Goal: Contribute content: Contribute content

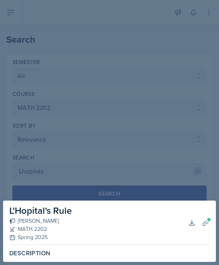
select select "all"
select select "888eba85-ce35-425b-8fd7-94794d548725"
select select "1"
select select "Uploads (2)"
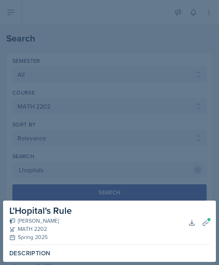
click at [138, 74] on div at bounding box center [109, 132] width 219 height 265
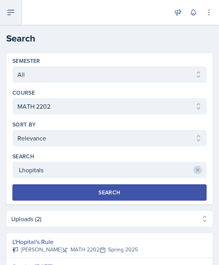
click at [6, 21] on button at bounding box center [11, 12] width 22 height 25
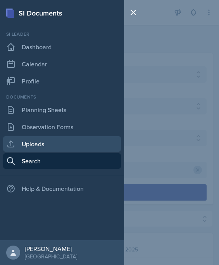
click at [33, 141] on link "Uploads" at bounding box center [62, 143] width 118 height 15
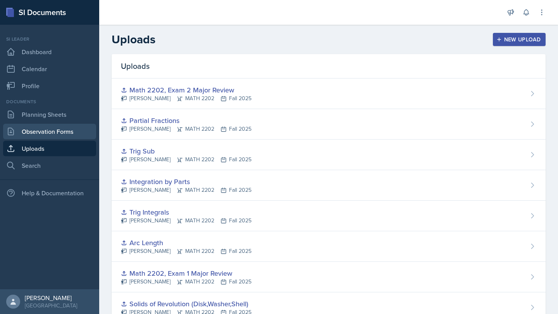
click at [46, 127] on link "Observation Forms" at bounding box center [49, 131] width 93 height 15
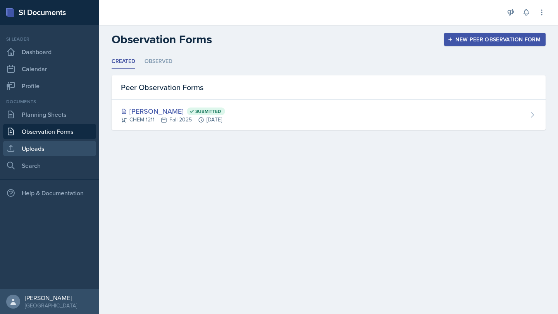
click at [47, 152] on link "Uploads" at bounding box center [49, 148] width 93 height 15
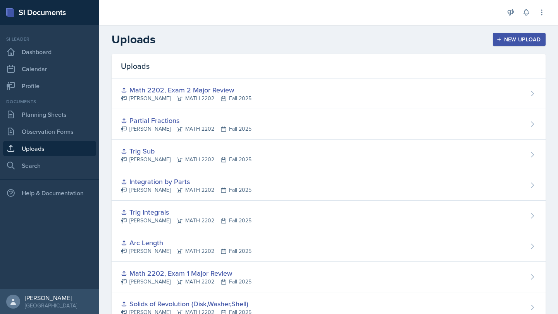
click at [218, 36] on div "New Upload" at bounding box center [519, 39] width 43 height 6
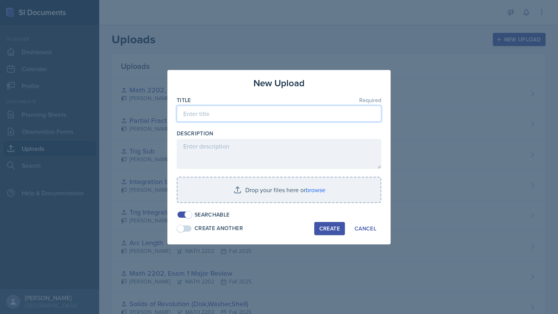
click at [218, 113] on input at bounding box center [279, 114] width 204 height 16
type input "L"
type input "L'Hopital's Rule"
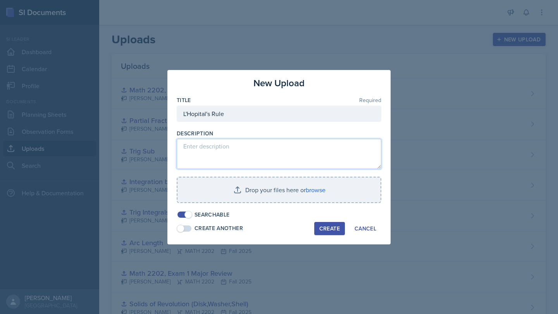
click at [218, 143] on textarea at bounding box center [279, 154] width 204 height 30
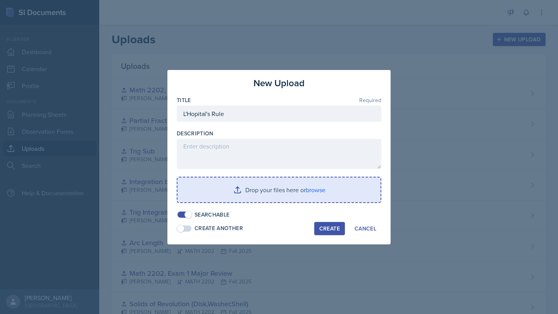
click at [218, 186] on input "file" at bounding box center [278, 190] width 203 height 25
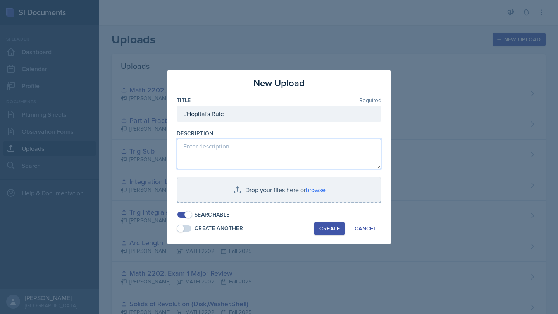
click at [218, 149] on textarea at bounding box center [279, 154] width 204 height 30
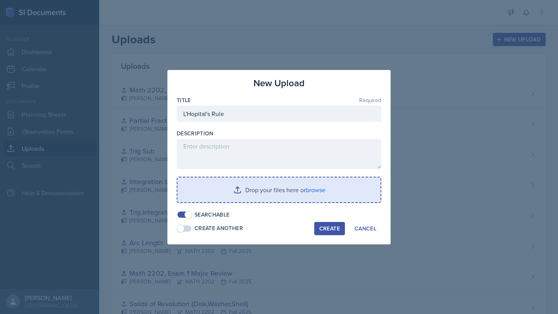
click at [218, 194] on input "file" at bounding box center [278, 190] width 203 height 25
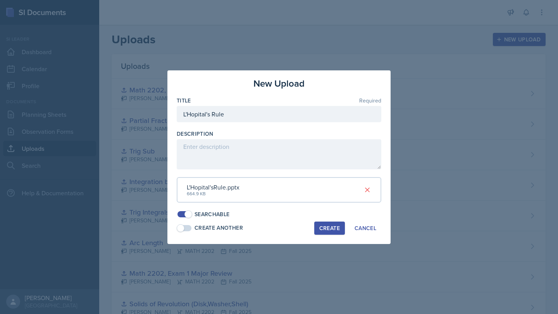
click at [218, 225] on div "Create" at bounding box center [329, 228] width 21 height 6
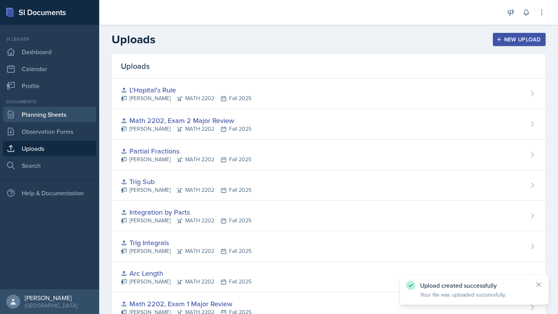
click at [67, 118] on link "Planning Sheets" at bounding box center [49, 114] width 93 height 15
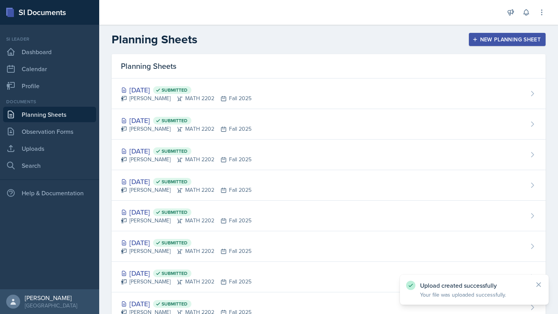
click at [218, 41] on div "New Planning Sheet" at bounding box center [507, 39] width 67 height 6
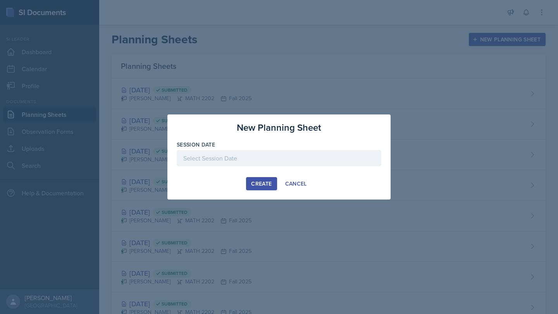
click at [218, 164] on div at bounding box center [279, 158] width 204 height 16
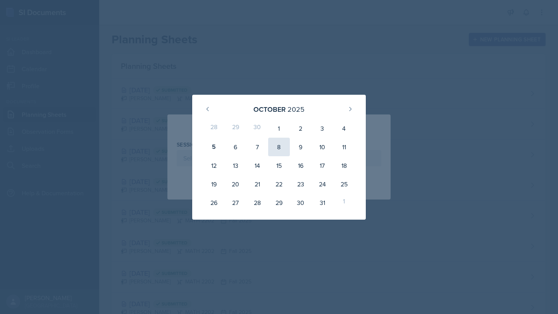
click at [218, 146] on div "8" at bounding box center [279, 147] width 22 height 19
type input "[DATE]"
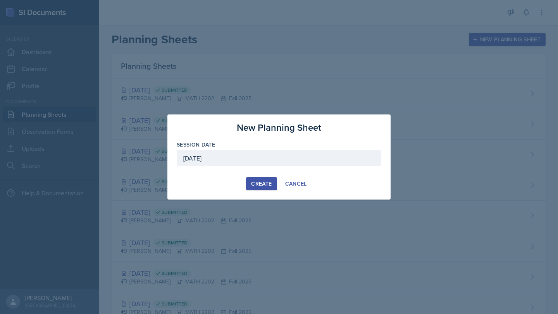
click at [218, 181] on div "Create" at bounding box center [261, 184] width 21 height 6
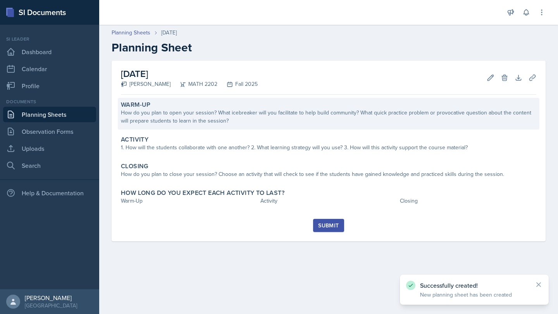
click at [201, 115] on div "How do you plan to open your session? What icebreaker will you facilitate to he…" at bounding box center [328, 117] width 415 height 16
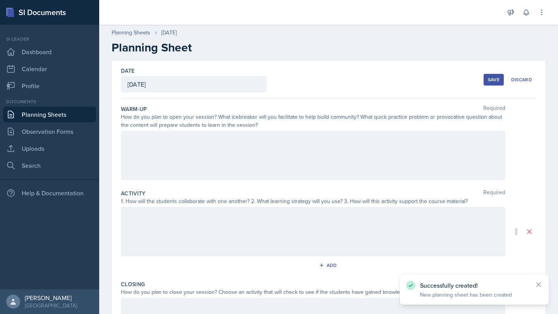
click at [210, 159] on div at bounding box center [313, 156] width 384 height 50
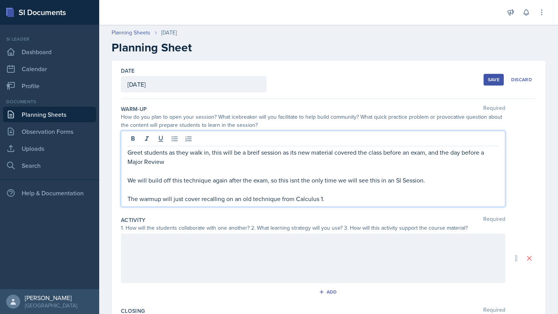
click at [176, 247] on div at bounding box center [313, 259] width 384 height 50
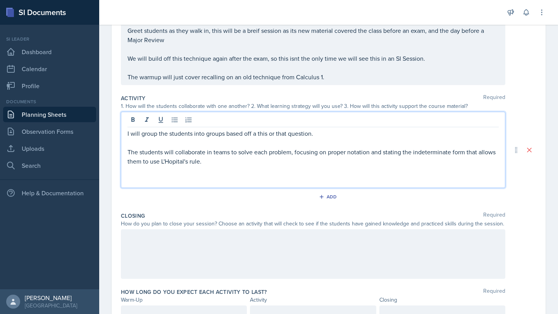
scroll to position [83, 0]
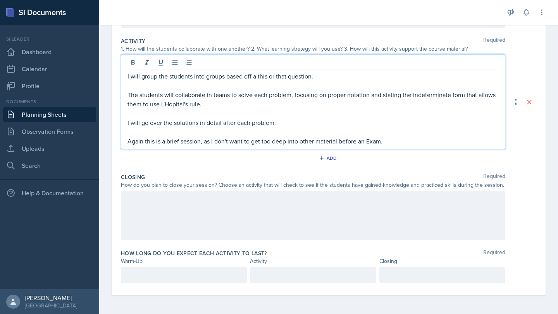
click at [212, 213] on div at bounding box center [313, 216] width 384 height 50
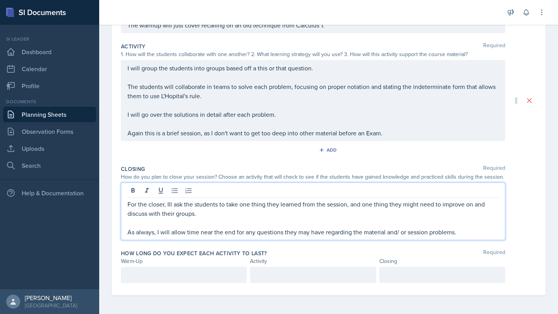
scroll to position [166, 0]
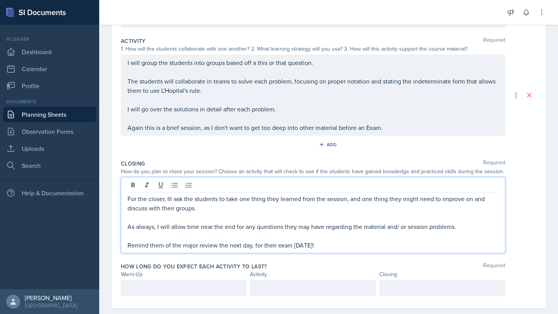
click at [201, 264] on div at bounding box center [184, 288] width 126 height 16
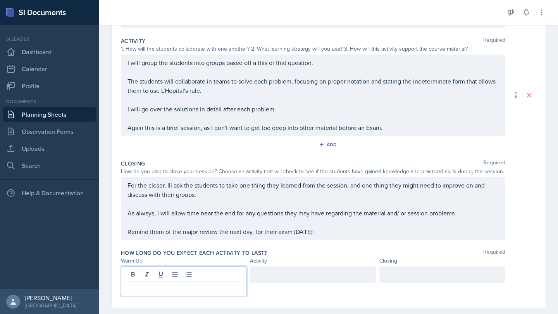
scroll to position [179, 0]
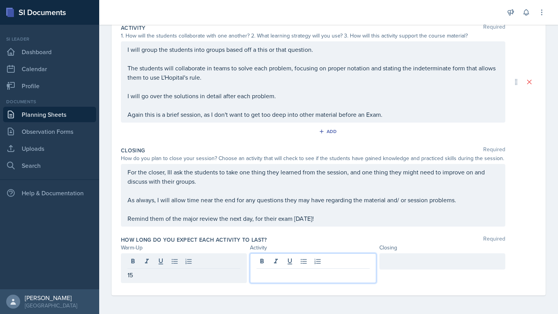
click at [218, 264] on div at bounding box center [313, 269] width 126 height 30
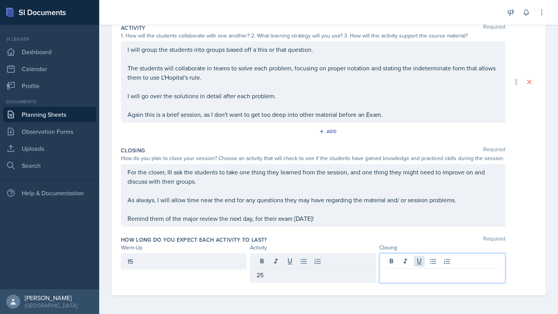
click at [218, 261] on div at bounding box center [442, 269] width 126 height 30
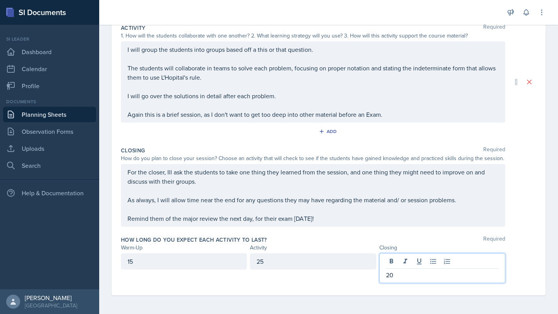
click at [218, 231] on div "Closing Required How do you plan to close your session? Choose an activity that…" at bounding box center [328, 188] width 415 height 89
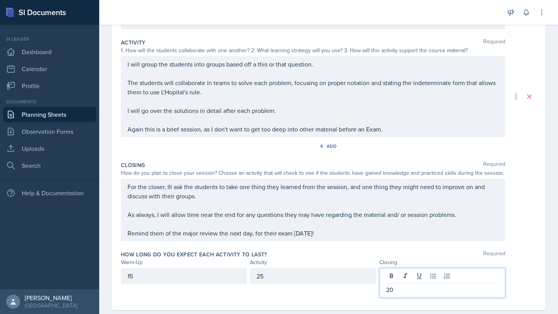
scroll to position [178, 0]
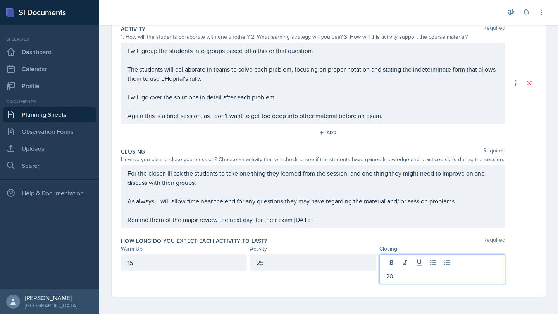
click at [218, 264] on p "20" at bounding box center [442, 276] width 113 height 9
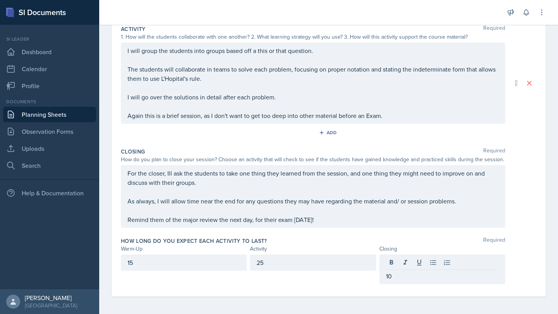
click at [218, 254] on div "How long do you expect each activity to last? Required Warm-Up Activity Closing…" at bounding box center [328, 262] width 415 height 57
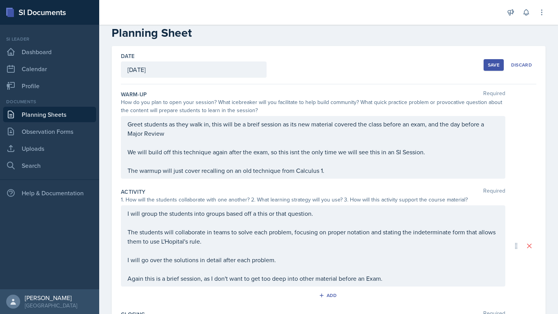
scroll to position [0, 0]
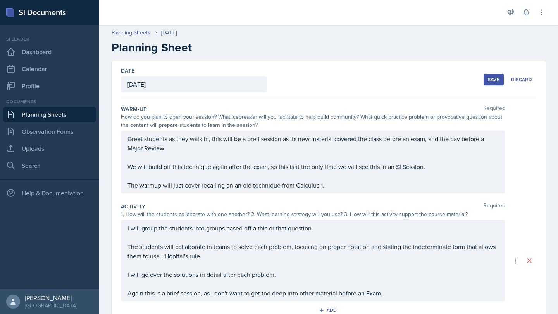
click at [218, 78] on div "Save" at bounding box center [494, 80] width 12 height 6
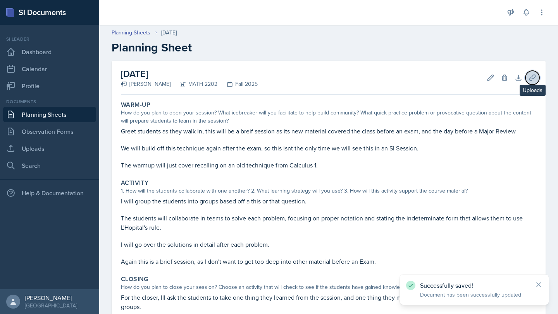
click at [218, 75] on icon at bounding box center [532, 78] width 8 height 8
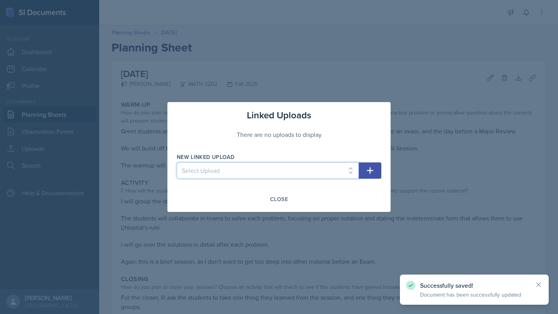
click at [218, 170] on select "Select Upload First Day - Derv Duels Second Day - Choosing U Second Day - Warm …" at bounding box center [268, 171] width 182 height 16
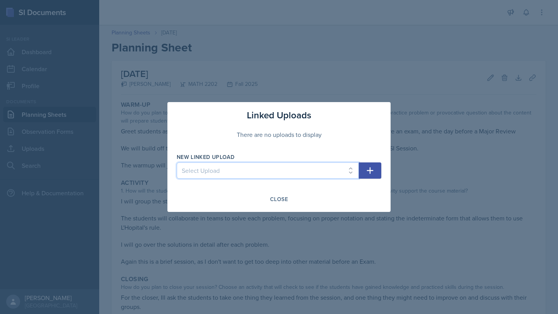
select select "e77915ca-a101-4489-8a88-2da437d8d1cf"
click at [177, 163] on select "Select Upload First Day - Derv Duels Second Day - Choosing U Second Day - Warm …" at bounding box center [268, 171] width 182 height 16
click at [218, 173] on icon "button" at bounding box center [369, 170] width 9 height 9
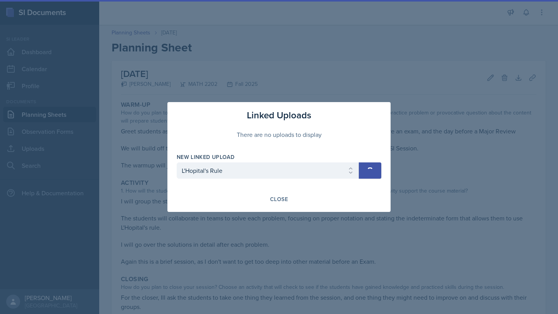
select select
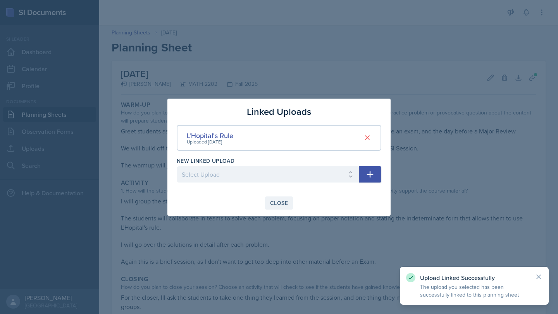
click at [218, 204] on div "Close" at bounding box center [279, 203] width 18 height 6
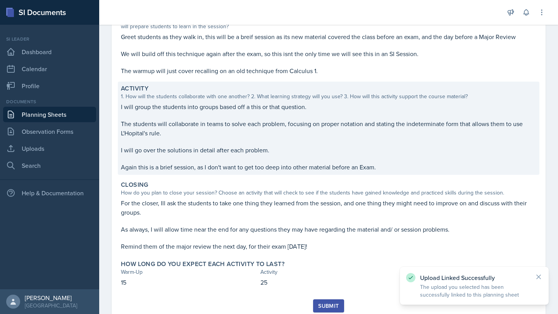
scroll to position [121, 0]
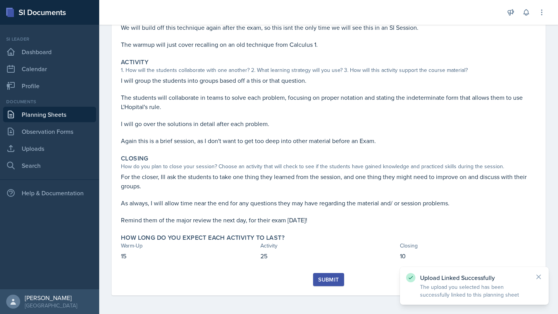
click at [218, 264] on div "Submit" at bounding box center [328, 280] width 21 height 6
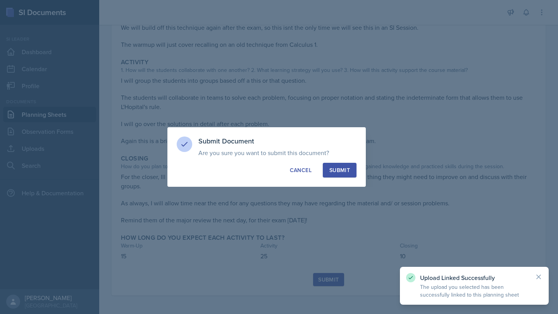
click at [218, 162] on div "Submit Document Are you sure you want to submit this document? This document wi…" at bounding box center [266, 157] width 198 height 60
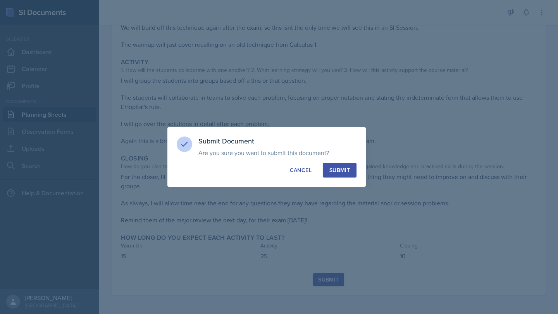
click at [218, 163] on button "Submit" at bounding box center [340, 170] width 34 height 15
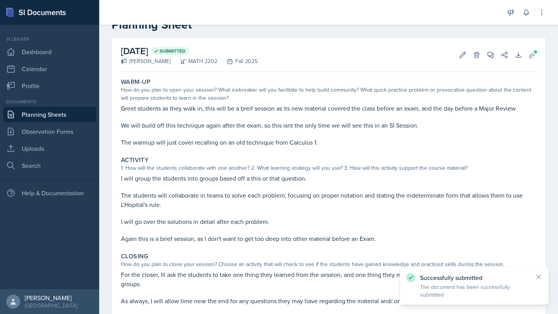
scroll to position [0, 0]
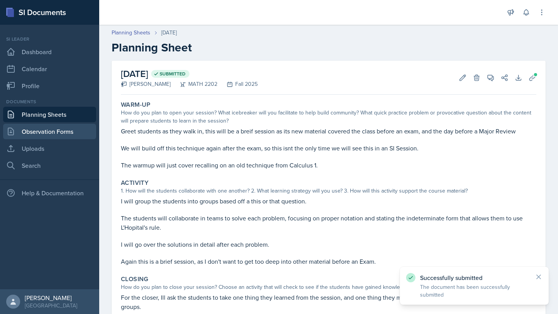
click at [47, 131] on link "Observation Forms" at bounding box center [49, 131] width 93 height 15
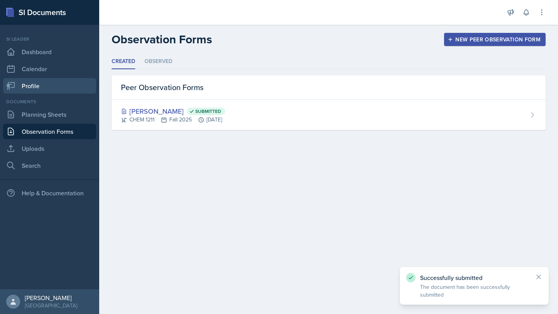
click at [31, 84] on link "Profile" at bounding box center [49, 85] width 93 height 15
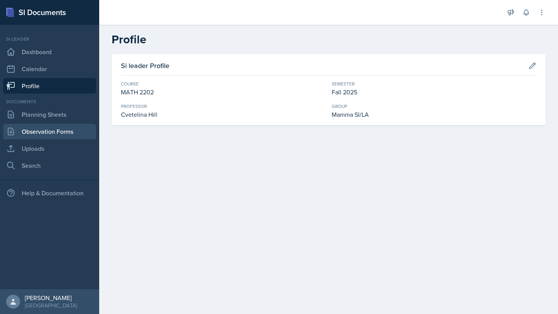
click at [57, 132] on link "Observation Forms" at bounding box center [49, 131] width 93 height 15
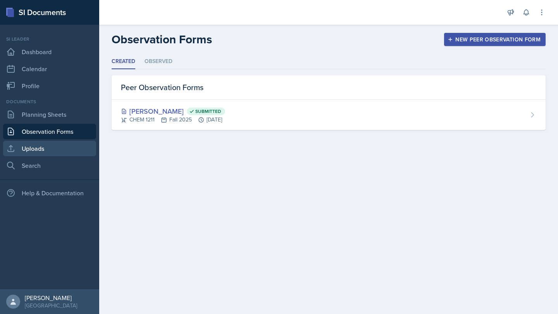
click at [52, 148] on link "Uploads" at bounding box center [49, 148] width 93 height 15
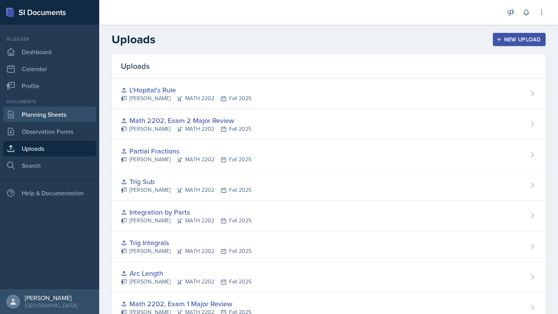
click at [57, 119] on link "Planning Sheets" at bounding box center [49, 114] width 93 height 15
